Goal: Transaction & Acquisition: Purchase product/service

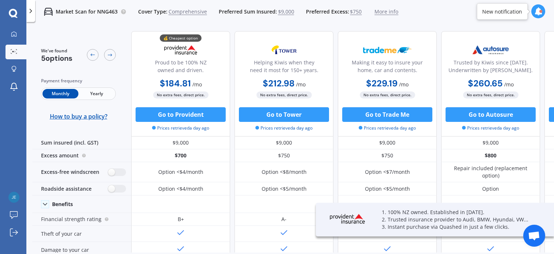
click at [187, 12] on span "Comprehensive" at bounding box center [187, 11] width 38 height 7
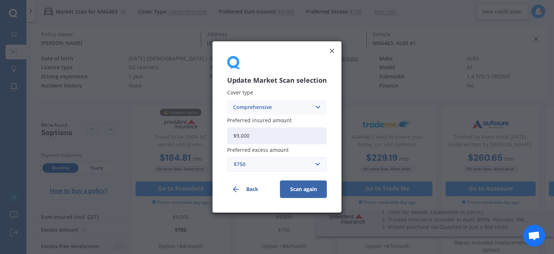
click at [316, 105] on icon at bounding box center [317, 107] width 6 height 8
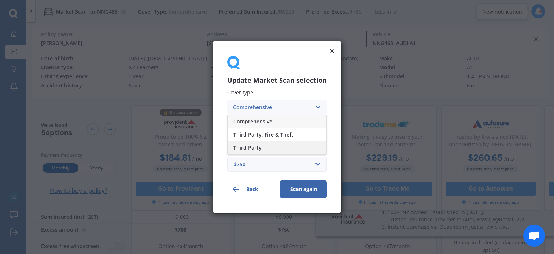
click at [253, 147] on span "Third Party" at bounding box center [247, 147] width 28 height 5
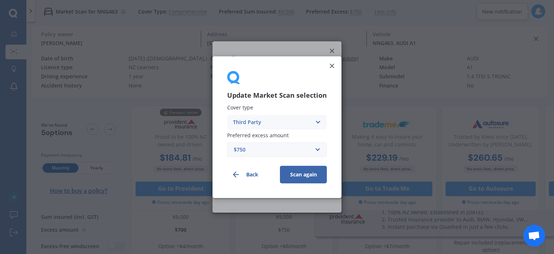
click at [298, 176] on button "Scan again" at bounding box center [303, 174] width 47 height 18
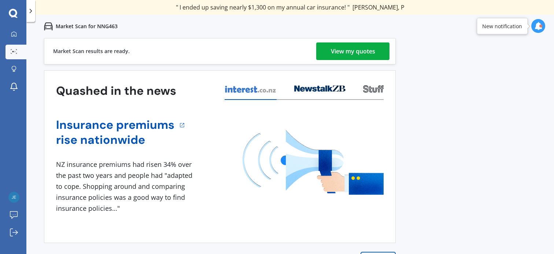
click at [351, 55] on div "View my quotes" at bounding box center [353, 51] width 44 height 18
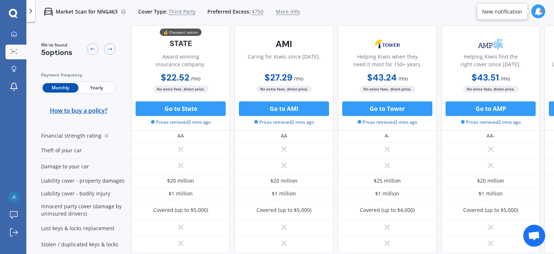
scroll to position [245, 0]
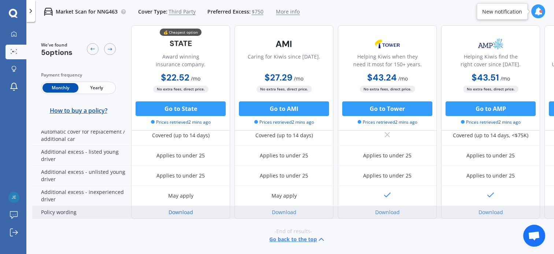
click at [185, 209] on link "Download" at bounding box center [180, 212] width 25 height 7
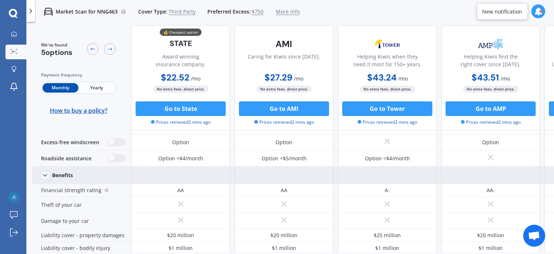
scroll to position [0, 0]
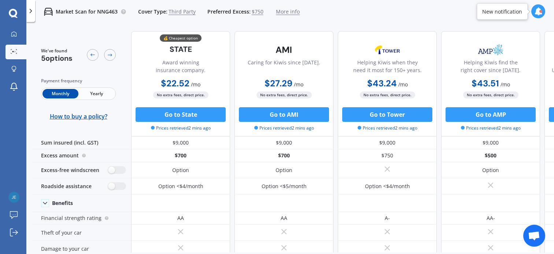
click at [93, 94] on span "Yearly" at bounding box center [96, 94] width 36 height 10
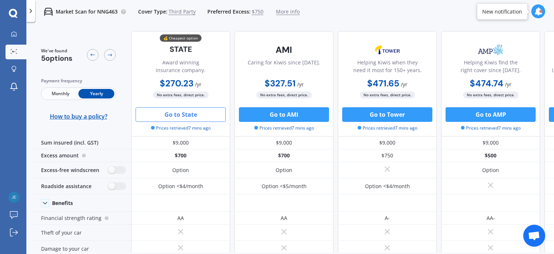
click at [182, 113] on button "Go to State" at bounding box center [180, 114] width 90 height 15
